Goal: Transaction & Acquisition: Purchase product/service

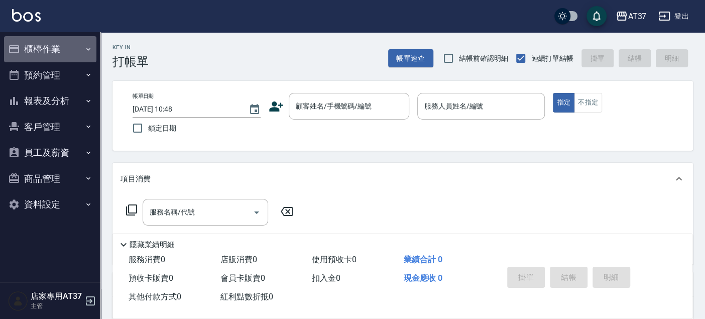
click at [34, 51] on button "櫃檯作業" at bounding box center [50, 49] width 92 height 26
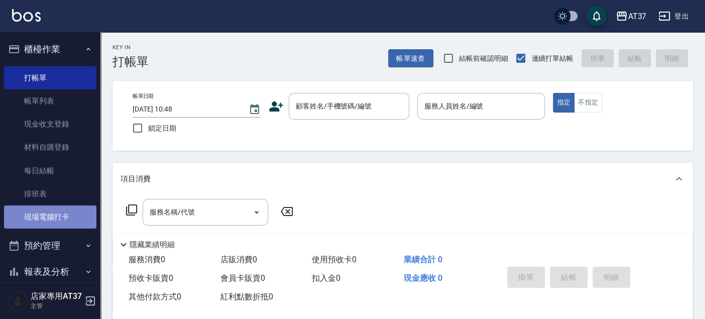
click at [52, 222] on link "現場電腦打卡" at bounding box center [50, 216] width 92 height 23
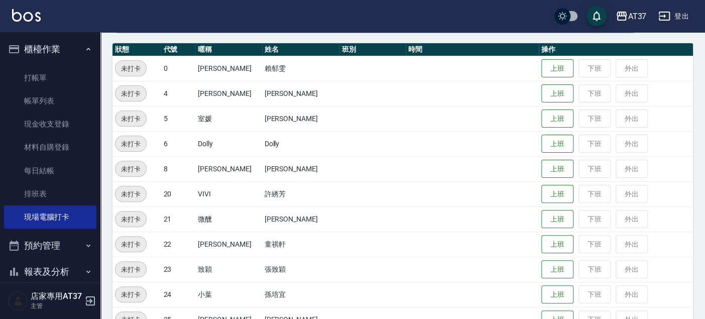
scroll to position [111, 0]
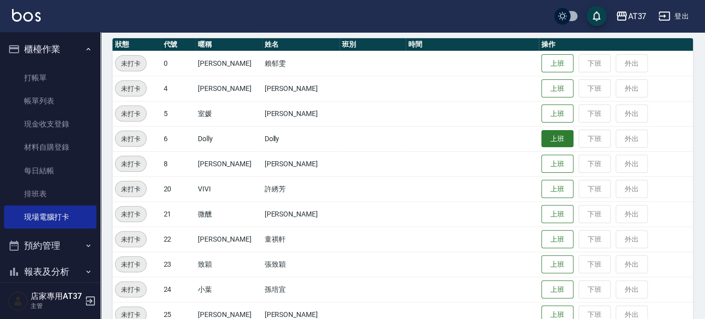
click at [541, 133] on button "上班" at bounding box center [557, 139] width 32 height 18
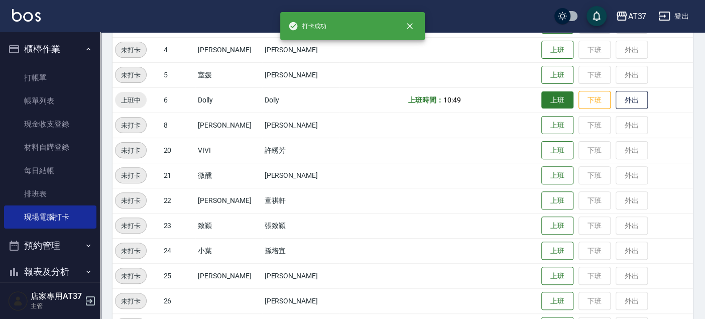
scroll to position [167, 0]
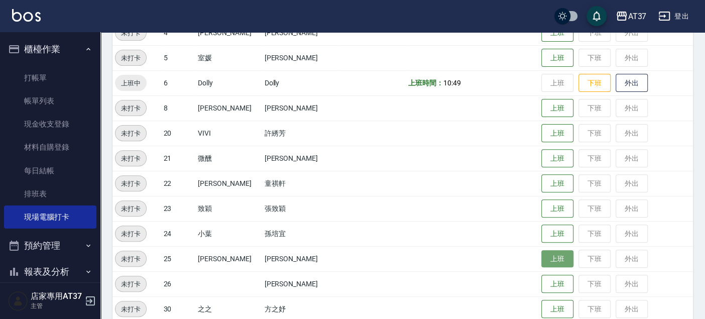
click at [542, 263] on button "上班" at bounding box center [557, 259] width 32 height 18
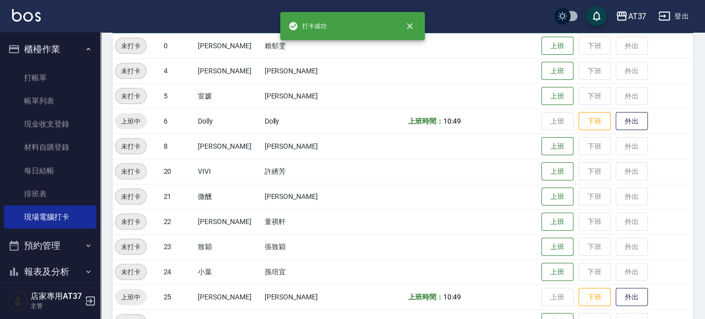
scroll to position [111, 0]
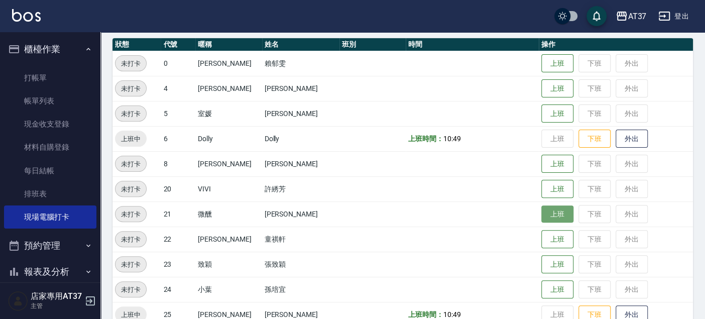
click at [542, 210] on button "上班" at bounding box center [557, 214] width 32 height 18
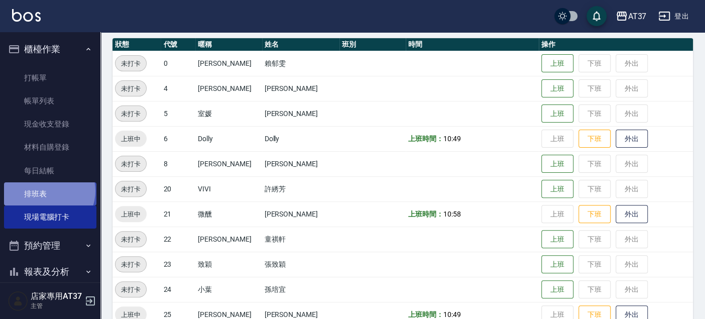
click at [48, 191] on link "排班表" at bounding box center [50, 193] width 92 height 23
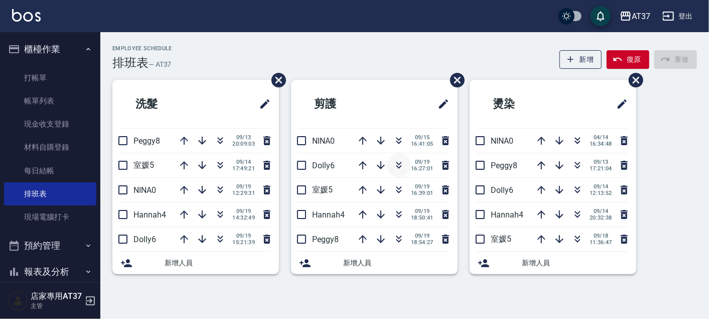
click at [395, 161] on icon "button" at bounding box center [399, 165] width 12 height 12
click at [395, 164] on icon "button" at bounding box center [399, 165] width 12 height 12
drag, startPoint x: 44, startPoint y: 214, endPoint x: 221, endPoint y: 216, distance: 177.2
click at [44, 214] on link "現場電腦打卡" at bounding box center [50, 216] width 92 height 23
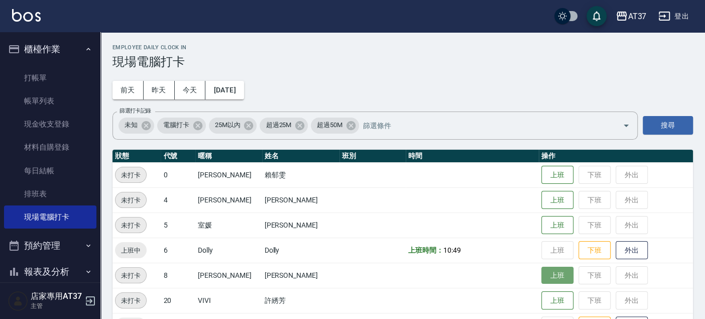
click at [541, 274] on button "上班" at bounding box center [557, 276] width 32 height 18
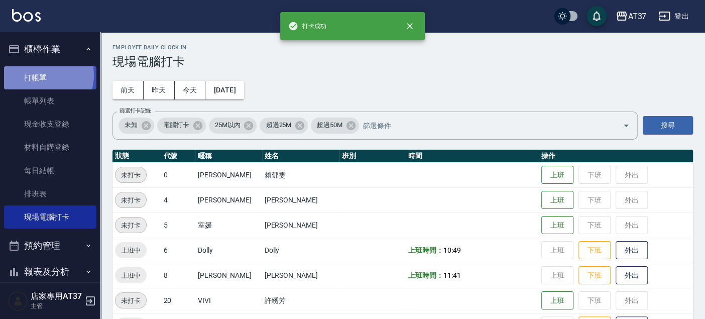
click at [43, 75] on link "打帳單" at bounding box center [50, 77] width 92 height 23
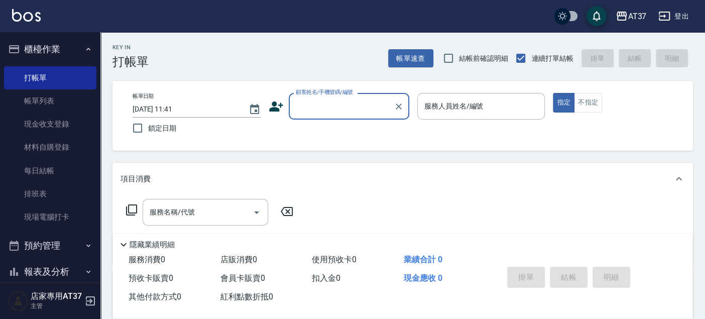
click at [359, 101] on input "顧客姓名/手機號碼/編號" at bounding box center [341, 106] width 96 height 18
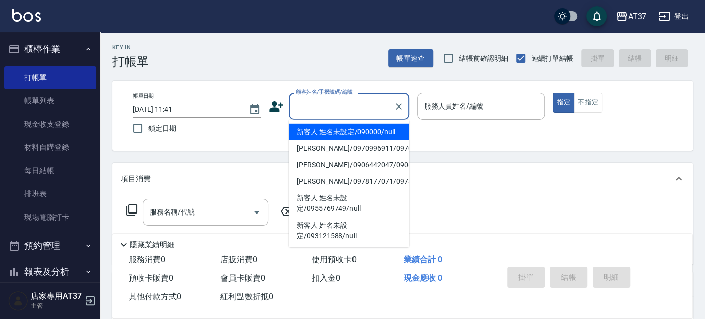
click at [363, 131] on li "新客人 姓名未設定/090000/null" at bounding box center [349, 131] width 120 height 17
type input "新客人 姓名未設定/090000/null"
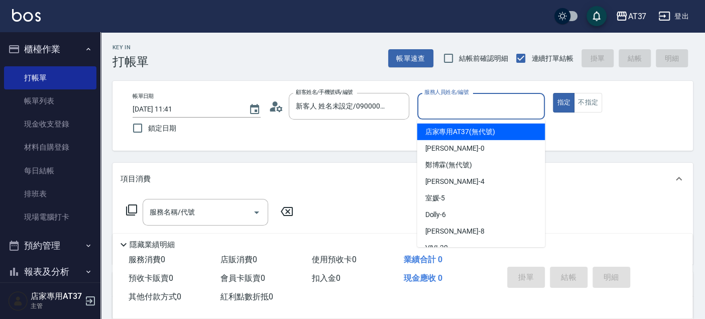
click at [440, 104] on input "服務人員姓名/編號" at bounding box center [481, 106] width 119 height 18
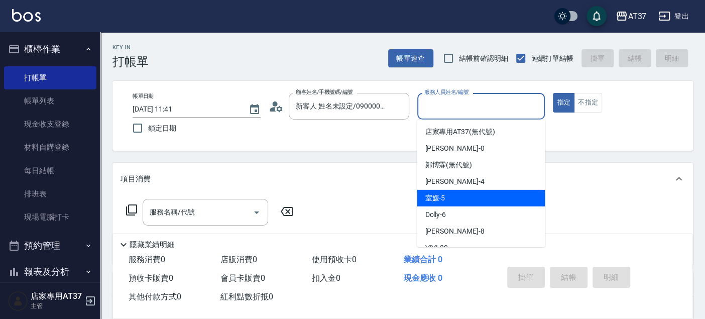
drag, startPoint x: 490, startPoint y: 205, endPoint x: 510, endPoint y: 192, distance: 24.4
click at [492, 206] on ul "店家專用AT37 (無代號) [PERSON_NAME] -0 [PERSON_NAME](無代號) [PERSON_NAME] -4 室媛 -5 Dolly…" at bounding box center [481, 182] width 128 height 127
click at [486, 197] on div "室媛 -5" at bounding box center [481, 198] width 128 height 17
type input "室媛-5"
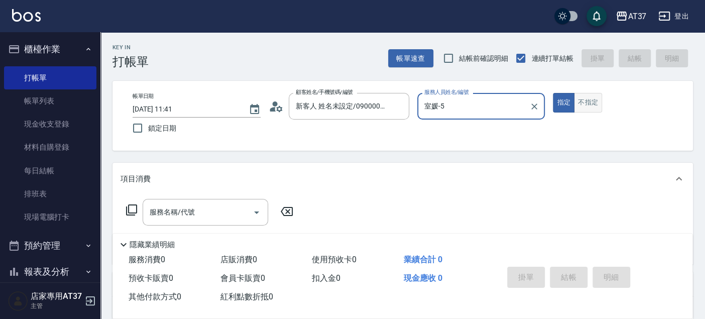
click at [582, 99] on button "不指定" at bounding box center [588, 103] width 28 height 20
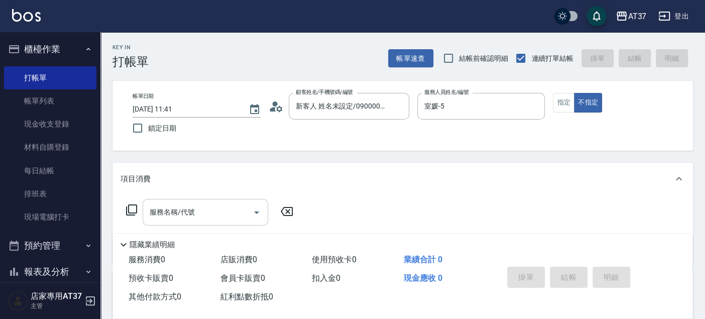
click at [191, 209] on div "服務名稱/代號 服務名稱/代號" at bounding box center [205, 212] width 125 height 27
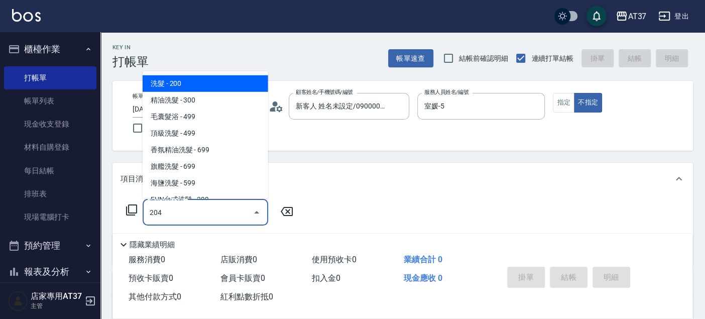
type input "A級洗+剪(204)"
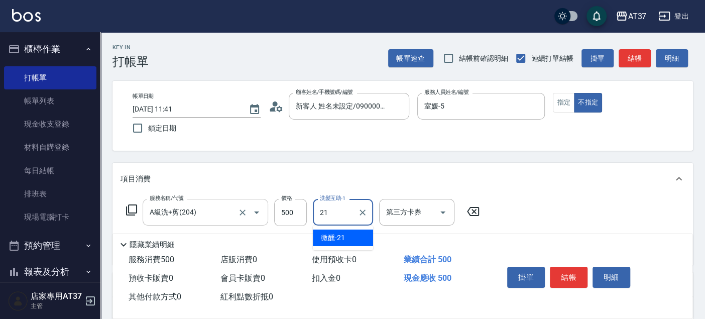
type input "微醺-21"
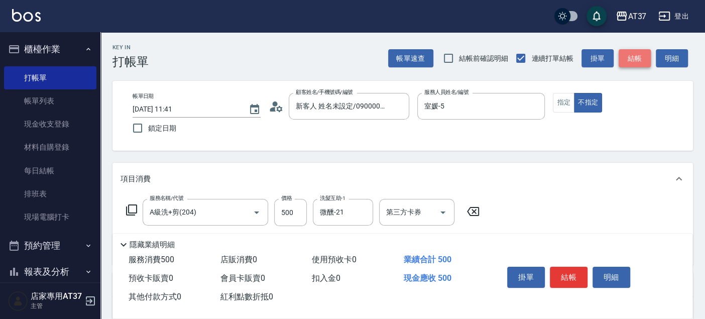
click at [642, 55] on button "結帳" at bounding box center [634, 58] width 32 height 19
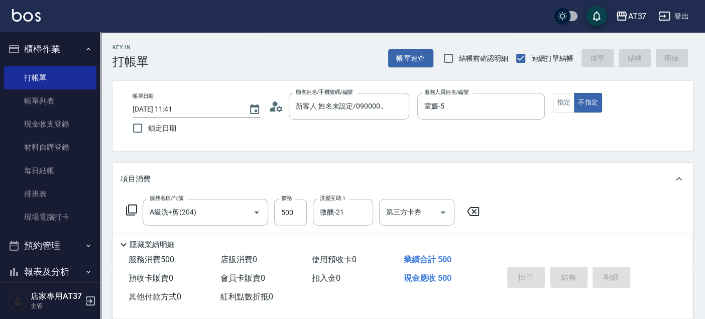
type input "[DATE] 11:42"
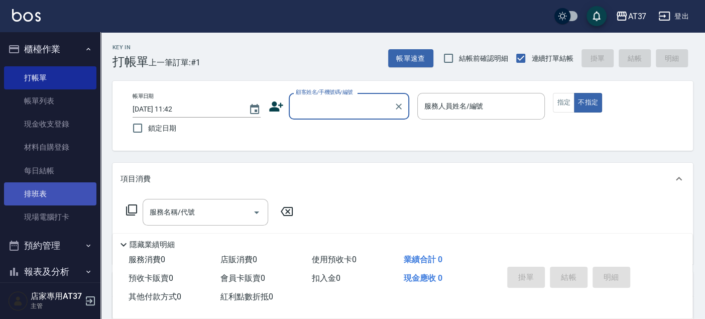
click at [57, 200] on link "排班表" at bounding box center [50, 193] width 92 height 23
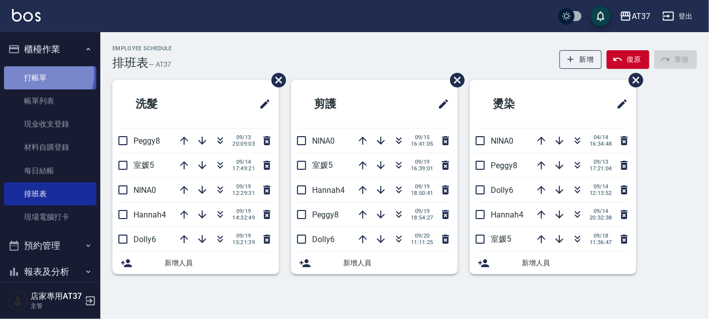
click at [43, 74] on link "打帳單" at bounding box center [50, 77] width 92 height 23
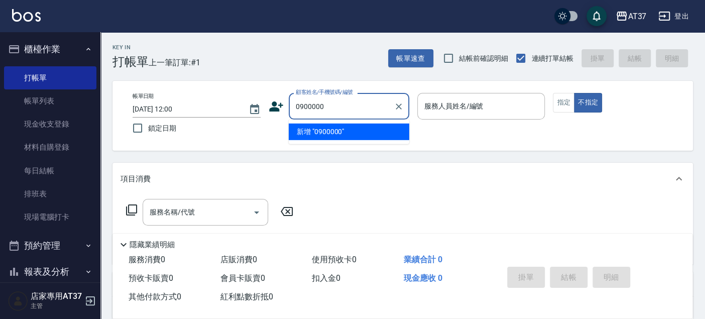
type input "0900000"
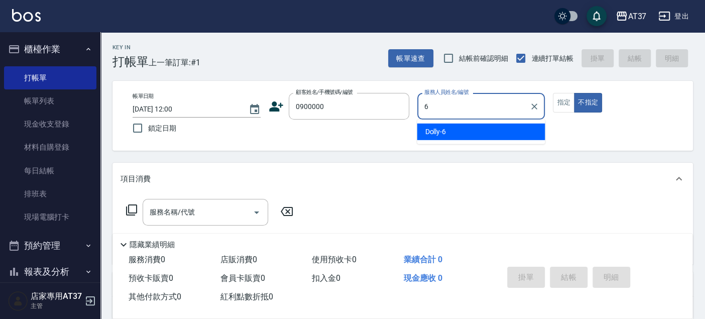
type input "Dolly-6"
type button "false"
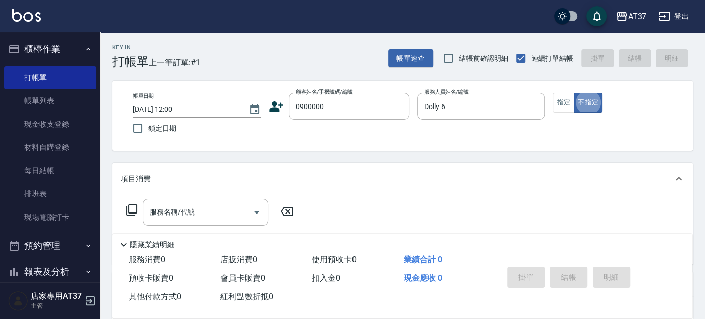
type input "新客人 姓名未設定/0900000/null"
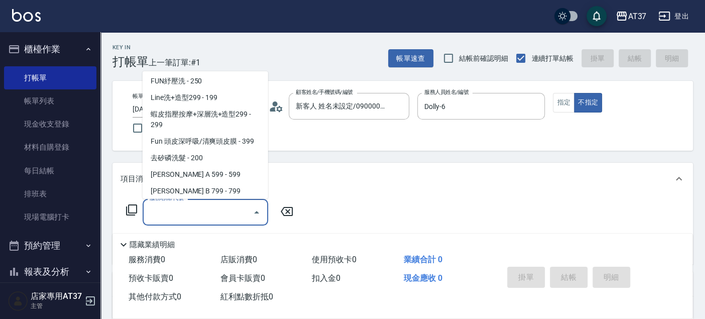
scroll to position [152, 0]
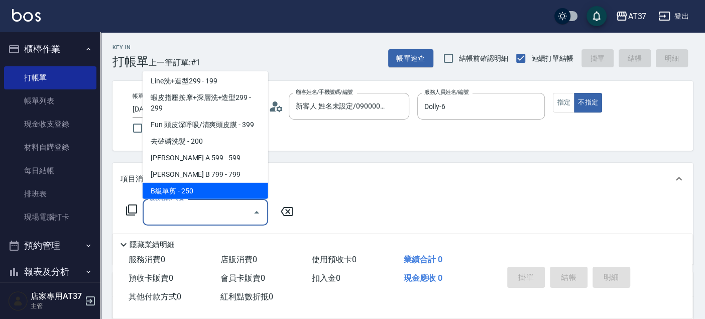
type input "B級單剪(201)"
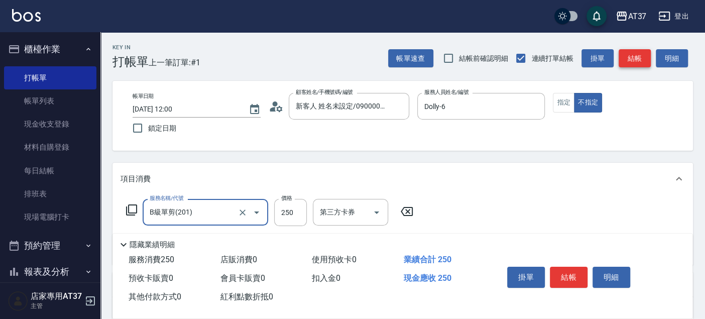
click at [632, 53] on button "結帳" at bounding box center [634, 58] width 32 height 19
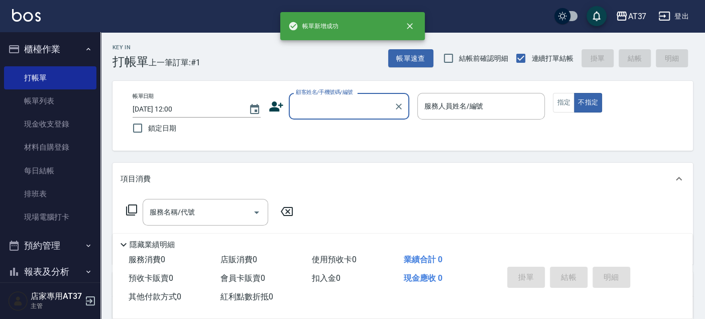
scroll to position [0, 0]
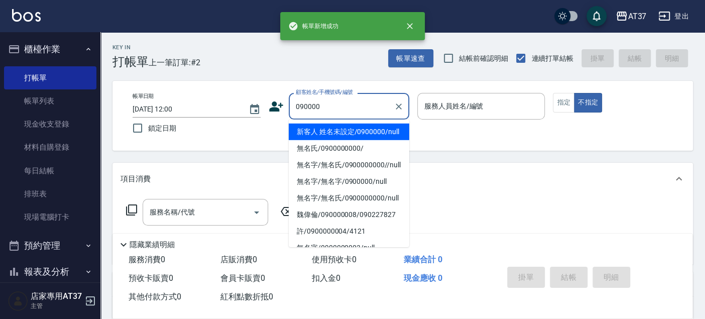
type input "新客人 姓名未設定/0900000/null"
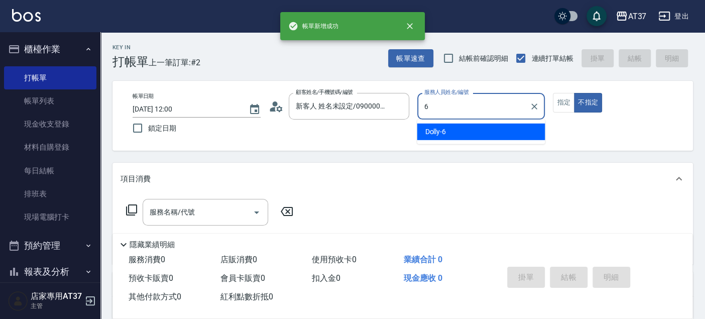
type input "Dolly-6"
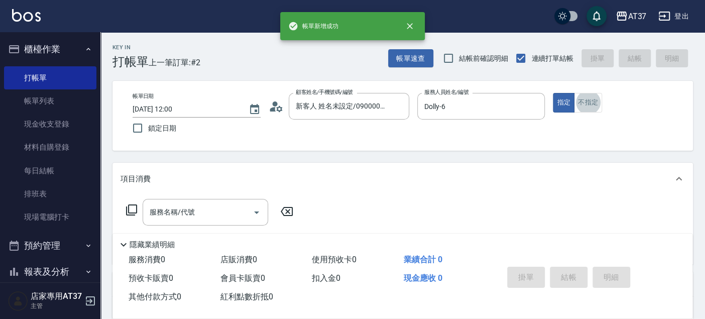
type input "新客人 姓名未設定/090000/null"
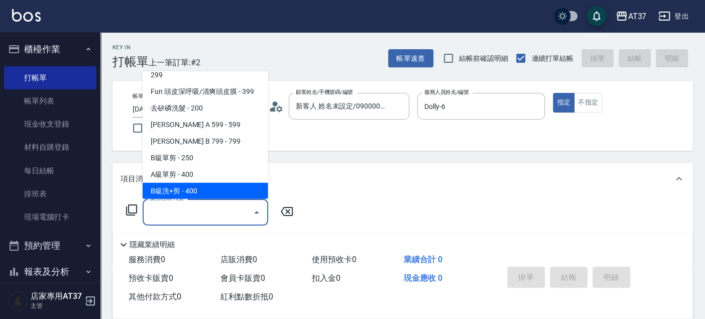
scroll to position [202, 0]
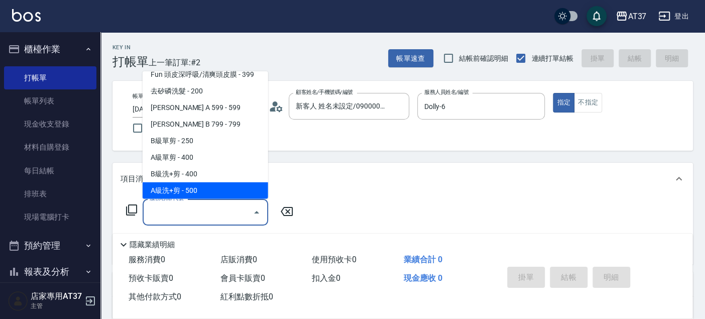
type input "A級洗+剪(204)"
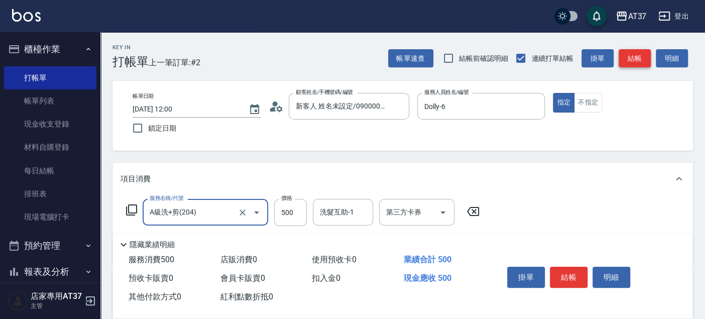
click at [632, 53] on button "結帳" at bounding box center [634, 58] width 32 height 19
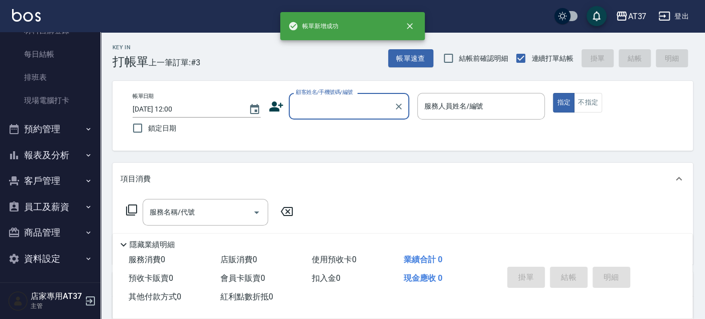
scroll to position [111, 0]
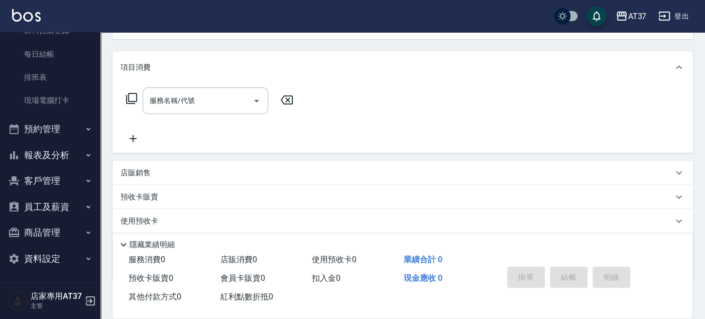
click at [43, 158] on button "報表及分析" at bounding box center [50, 155] width 92 height 26
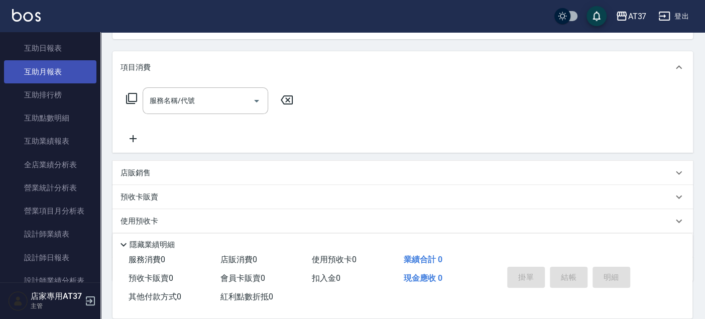
scroll to position [395, 0]
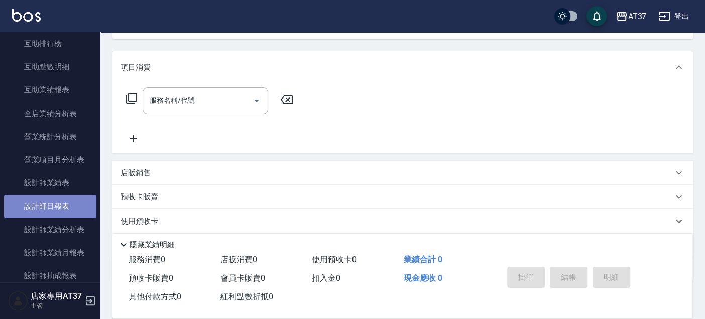
click at [68, 211] on link "設計師日報表" at bounding box center [50, 206] width 92 height 23
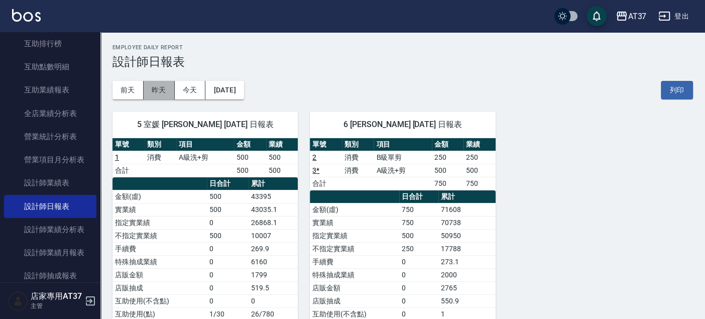
click at [155, 94] on button "昨天" at bounding box center [159, 90] width 31 height 19
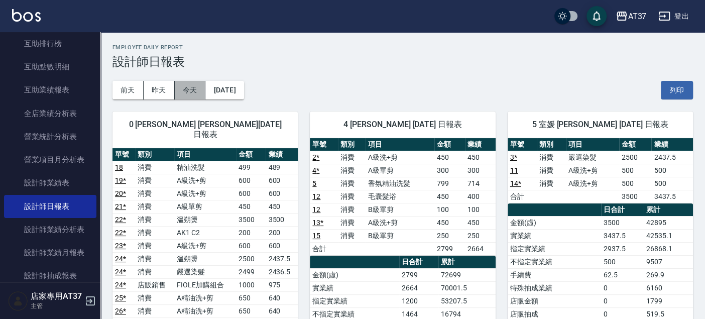
click at [185, 92] on button "今天" at bounding box center [190, 90] width 31 height 19
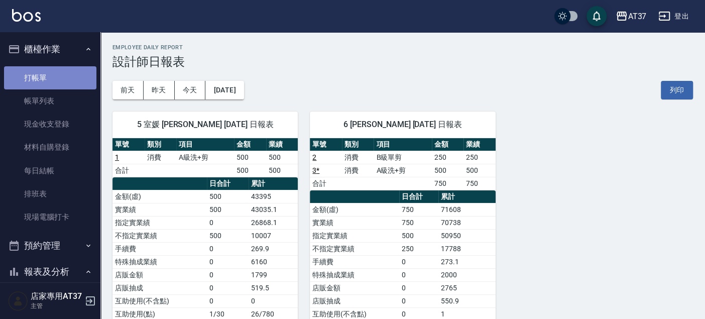
click at [67, 80] on link "打帳單" at bounding box center [50, 77] width 92 height 23
